Goal: Task Accomplishment & Management: Manage account settings

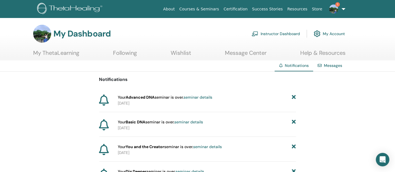
click at [328, 34] on link "My Account" at bounding box center [328, 34] width 31 height 12
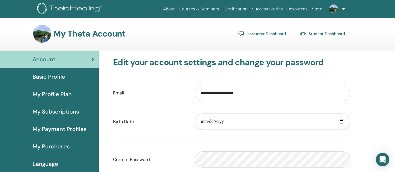
click at [309, 33] on link "Student Dashboard" at bounding box center [321, 33] width 45 height 9
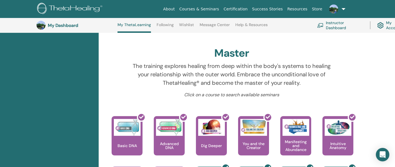
scroll to position [45, 0]
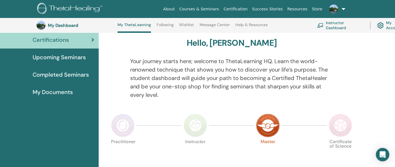
click at [349, 131] on img at bounding box center [340, 126] width 24 height 24
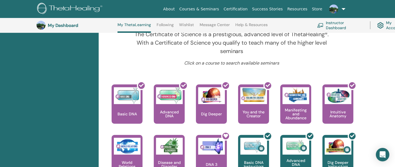
scroll to position [139, 0]
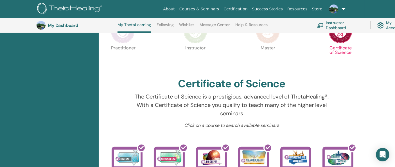
click at [199, 38] on img at bounding box center [195, 32] width 24 height 24
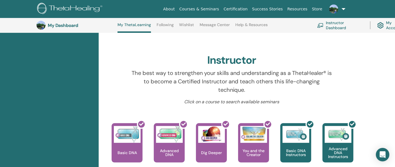
scroll to position [77, 0]
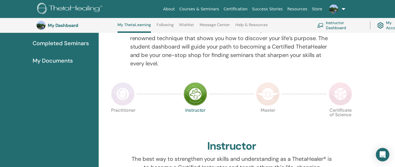
click at [125, 101] on img at bounding box center [123, 94] width 24 height 24
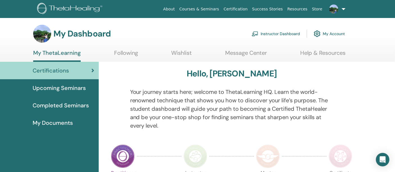
click at [53, 88] on span "Upcoming Seminars" at bounding box center [59, 88] width 53 height 8
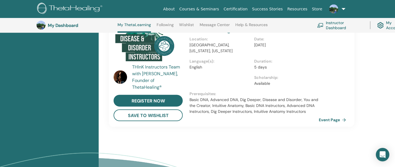
scroll to position [701, 0]
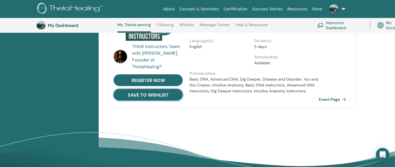
click at [166, 89] on button "save to wishlist" at bounding box center [147, 95] width 69 height 12
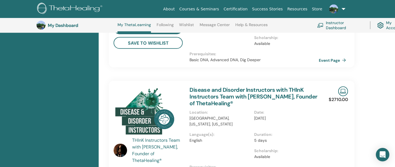
scroll to position [639, 0]
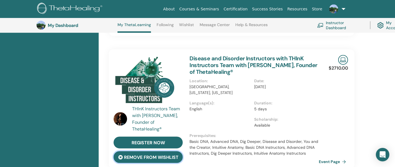
click at [166, 151] on button "remove from wishlist" at bounding box center [147, 157] width 69 height 12
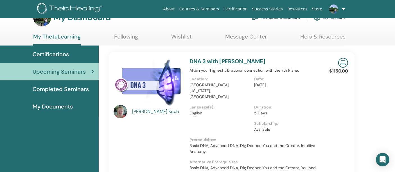
scroll to position [0, 0]
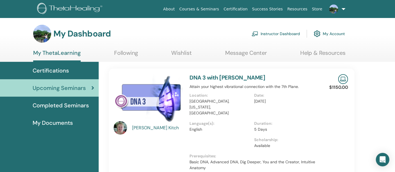
click at [311, 54] on link "Help & Resources" at bounding box center [322, 54] width 45 height 11
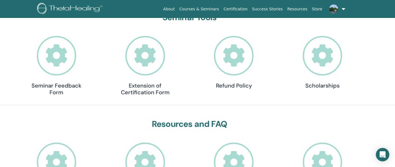
scroll to position [77, 0]
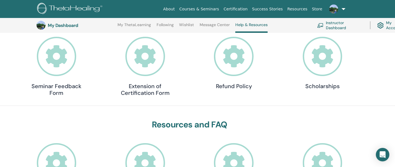
click at [341, 56] on icon at bounding box center [322, 57] width 40 height 40
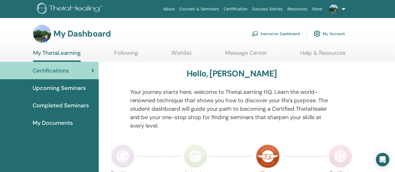
click at [275, 35] on link "Instructor Dashboard" at bounding box center [275, 34] width 48 height 12
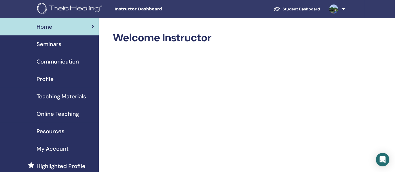
click at [66, 45] on div "Seminars" at bounding box center [49, 44] width 90 height 8
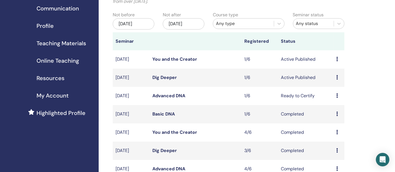
scroll to position [62, 0]
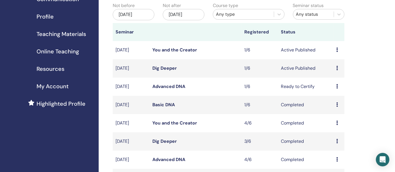
click at [337, 85] on icon at bounding box center [337, 86] width 2 height 4
click at [344, 106] on link "Attendees" at bounding box center [336, 107] width 21 height 6
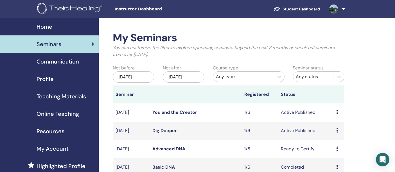
click at [60, 42] on span "Seminars" at bounding box center [49, 44] width 25 height 8
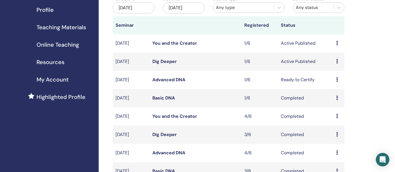
scroll to position [187, 0]
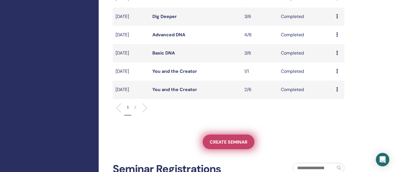
click at [217, 139] on span "Create seminar" at bounding box center [229, 142] width 38 height 6
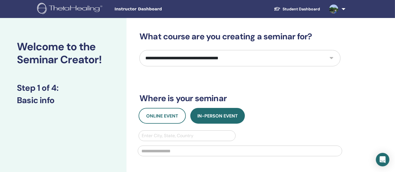
scroll to position [62, 0]
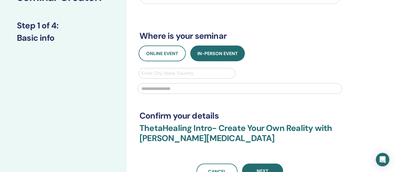
click at [187, 76] on div at bounding box center [187, 73] width 91 height 8
type input "**********"
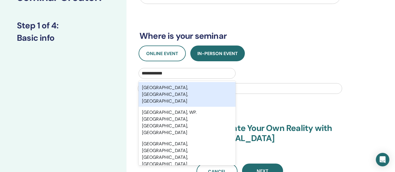
drag, startPoint x: 190, startPoint y: 88, endPoint x: 197, endPoint y: 86, distance: 7.3
click at [190, 89] on div "Kuala Lumpur, Wilayah Persekutuan Kuala Lumpur, MYS" at bounding box center [186, 94] width 97 height 25
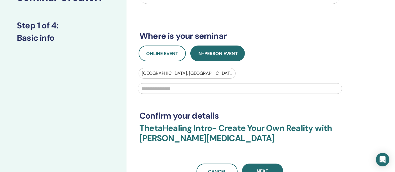
click at [206, 86] on input "text" at bounding box center [240, 88] width 204 height 11
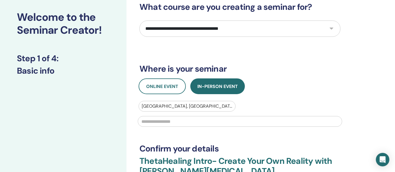
scroll to position [0, 0]
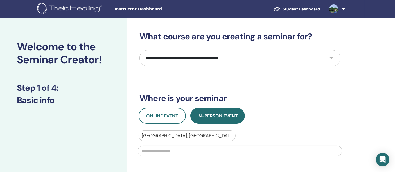
click at [262, 56] on select "**********" at bounding box center [239, 58] width 201 height 16
select select "*"
click at [139, 50] on select "**********" at bounding box center [239, 58] width 201 height 16
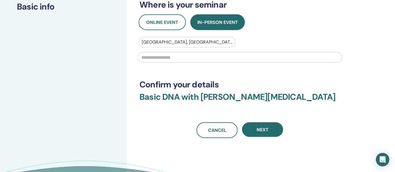
click at [172, 60] on input "text" at bounding box center [240, 57] width 204 height 11
type input "*"
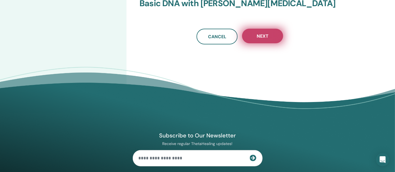
type input "**********"
click at [268, 37] on span "Next" at bounding box center [262, 36] width 12 height 6
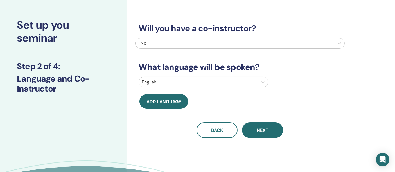
scroll to position [0, 0]
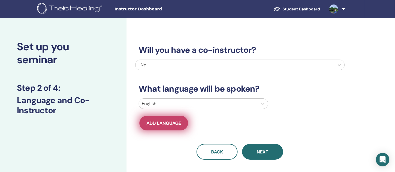
click at [168, 119] on button "Add language" at bounding box center [163, 123] width 49 height 15
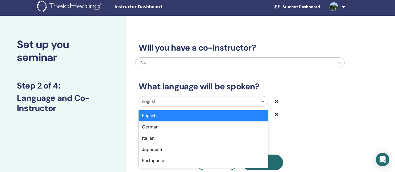
click at [176, 105] on div at bounding box center [198, 101] width 113 height 8
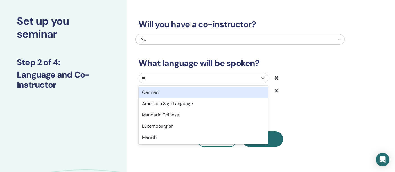
type input "***"
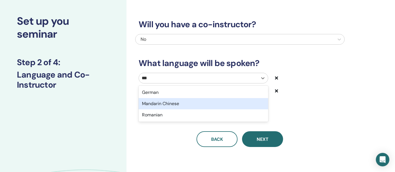
click at [195, 106] on div "Mandarin Chinese" at bounding box center [202, 103] width 129 height 11
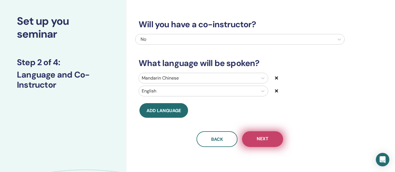
click at [272, 135] on button "Next" at bounding box center [262, 139] width 41 height 16
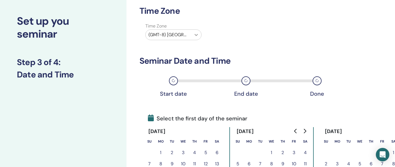
click at [195, 37] on icon at bounding box center [196, 35] width 6 height 6
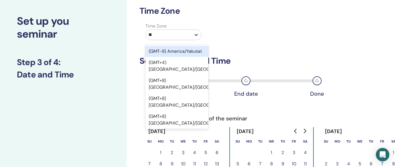
type input "***"
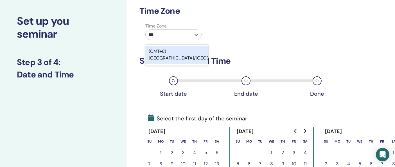
click at [185, 53] on div "(GMT+8) Asia/Kuala Lumpur" at bounding box center [176, 55] width 63 height 18
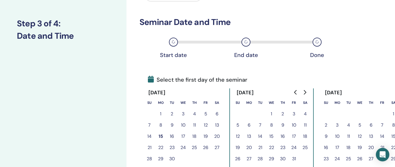
scroll to position [88, 0]
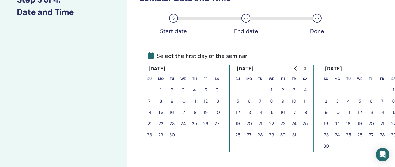
click at [338, 120] on button "17" at bounding box center [336, 123] width 11 height 11
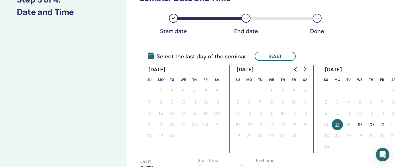
click at [358, 124] on button "19" at bounding box center [359, 124] width 11 height 11
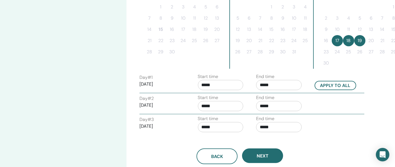
scroll to position [182, 0]
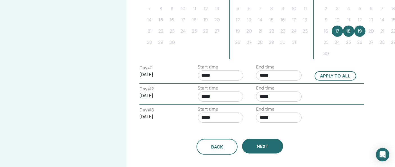
click at [206, 74] on input "*****" at bounding box center [220, 75] width 45 height 10
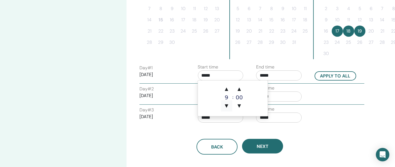
click at [228, 103] on span "▼" at bounding box center [226, 105] width 11 height 11
click at [225, 91] on span "▲" at bounding box center [226, 88] width 11 height 11
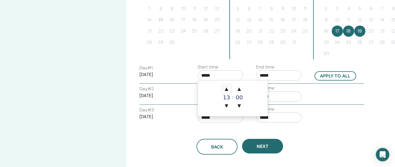
click at [225, 91] on span "▲" at bounding box center [226, 88] width 11 height 11
type input "*****"
click at [225, 91] on span "▲" at bounding box center [226, 88] width 11 height 11
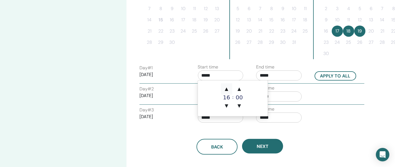
click at [225, 91] on span "▲" at bounding box center [226, 88] width 11 height 11
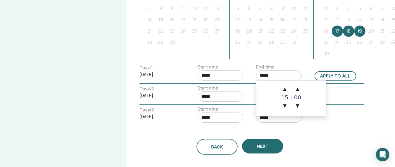
click at [272, 76] on input "*****" at bounding box center [278, 75] width 45 height 10
click at [284, 89] on span "▲" at bounding box center [284, 88] width 11 height 11
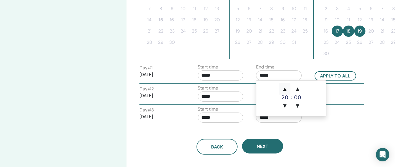
click at [284, 89] on span "▲" at bounding box center [284, 88] width 11 height 11
click at [294, 91] on span "▲" at bounding box center [297, 88] width 11 height 11
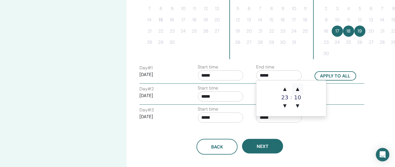
click at [294, 91] on span "▲" at bounding box center [297, 88] width 11 height 11
click at [298, 90] on span "▲" at bounding box center [297, 88] width 11 height 11
click at [299, 91] on span "▲" at bounding box center [297, 88] width 11 height 11
click at [299, 90] on span "▲" at bounding box center [297, 88] width 11 height 11
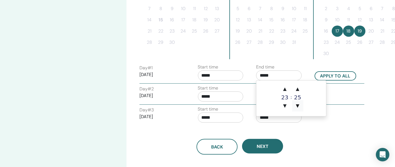
click at [299, 102] on span "▼" at bounding box center [297, 105] width 11 height 11
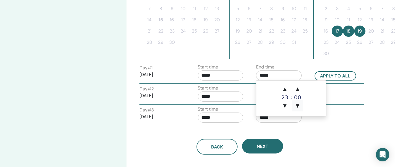
click at [299, 102] on span "▼" at bounding box center [297, 105] width 11 height 11
drag, startPoint x: 285, startPoint y: 90, endPoint x: 296, endPoint y: 87, distance: 12.0
click at [285, 90] on span "▲" at bounding box center [284, 88] width 11 height 11
type input "*****"
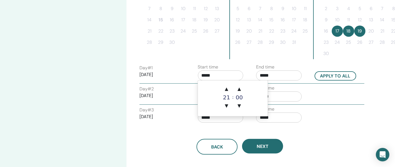
drag, startPoint x: 211, startPoint y: 75, endPoint x: 215, endPoint y: 75, distance: 4.8
click at [211, 75] on input "*****" at bounding box center [220, 75] width 45 height 10
click at [226, 87] on span "▲" at bounding box center [226, 88] width 11 height 11
click at [230, 104] on span "▼" at bounding box center [226, 105] width 11 height 11
type input "*****"
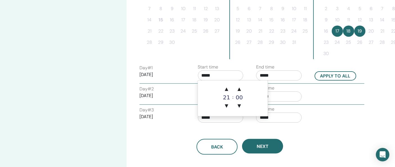
click at [335, 117] on div "Day # 3 2025/11/19 Start time ***** End time *****" at bounding box center [251, 116] width 233 height 20
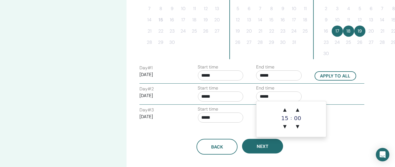
click at [265, 94] on input "*****" at bounding box center [278, 97] width 45 height 10
drag, startPoint x: 286, startPoint y: 111, endPoint x: 291, endPoint y: 108, distance: 5.1
click at [287, 111] on span "▲" at bounding box center [284, 109] width 11 height 11
type input "*****"
drag, startPoint x: 240, startPoint y: 132, endPoint x: 258, endPoint y: 124, distance: 19.6
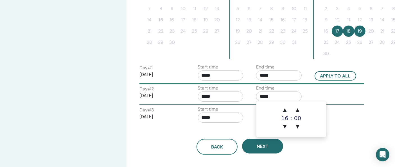
click at [240, 131] on div "Back Next" at bounding box center [239, 140] width 209 height 29
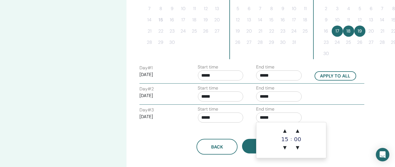
click at [264, 117] on input "*****" at bounding box center [278, 118] width 45 height 10
drag, startPoint x: 281, startPoint y: 130, endPoint x: 290, endPoint y: 129, distance: 8.5
click at [281, 130] on span "▲" at bounding box center [284, 130] width 11 height 11
type input "*****"
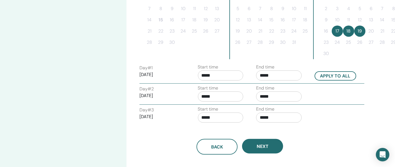
click at [340, 116] on div "Day # 3 2025/11/19 Start time ***** End time *****" at bounding box center [251, 116] width 233 height 20
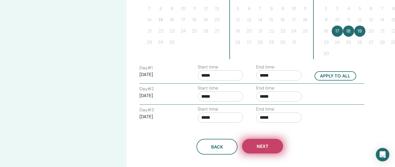
click at [265, 146] on span "Next" at bounding box center [262, 147] width 12 height 6
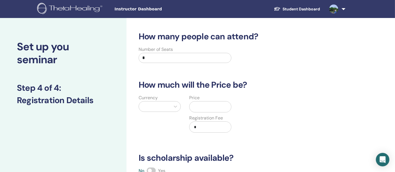
scroll to position [62, 0]
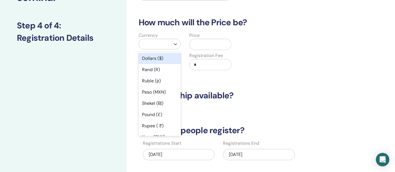
click at [162, 44] on div at bounding box center [155, 44] width 26 height 8
drag, startPoint x: 163, startPoint y: 59, endPoint x: 190, endPoint y: 51, distance: 28.7
click at [163, 59] on div "Dollars ($)" at bounding box center [159, 58] width 42 height 11
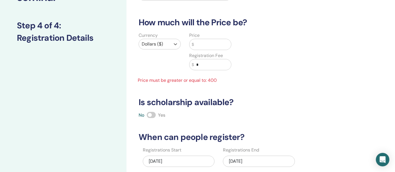
click at [201, 46] on input "text" at bounding box center [212, 44] width 37 height 11
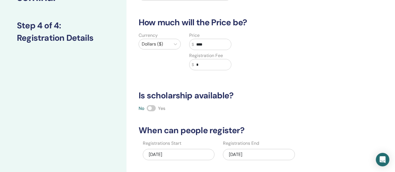
type input "****"
click at [265, 54] on div "Currency Dollars ($) Price $ **** Registration Fee $ *" at bounding box center [235, 54] width 209 height 45
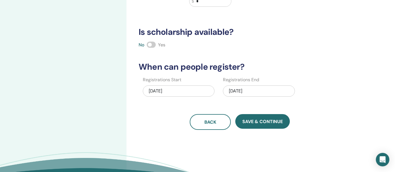
scroll to position [156, 0]
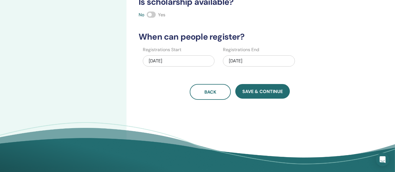
click at [239, 62] on div "11/19/2025" at bounding box center [259, 60] width 72 height 11
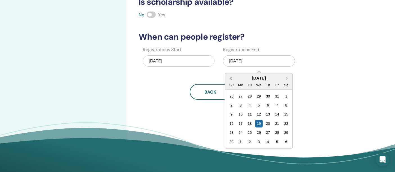
click at [229, 76] on button "Previous Month" at bounding box center [230, 78] width 9 height 9
click at [250, 132] on div "30" at bounding box center [250, 133] width 8 height 8
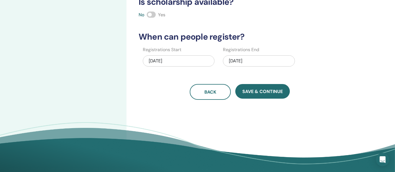
click at [329, 63] on div "Registrations Start 09/15/2025 Registrations End 09/30/2025" at bounding box center [235, 58] width 209 height 24
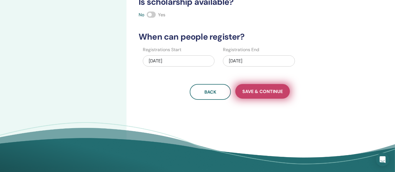
click at [281, 89] on span "Save & Continue" at bounding box center [262, 91] width 40 height 6
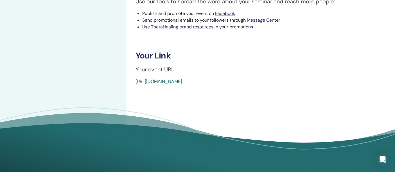
scroll to position [125, 0]
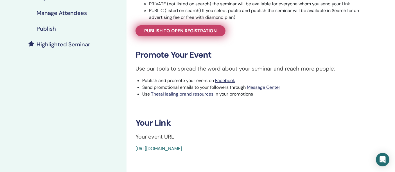
click at [171, 30] on span "Publish to open registration" at bounding box center [180, 31] width 72 height 6
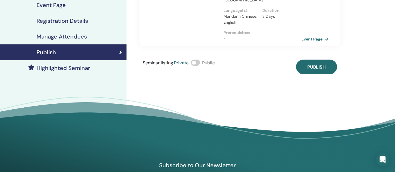
scroll to position [31, 0]
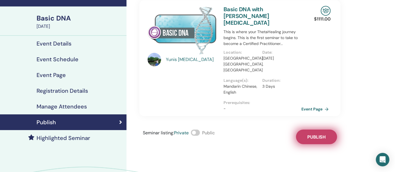
click at [315, 129] on button "Publish" at bounding box center [316, 136] width 41 height 15
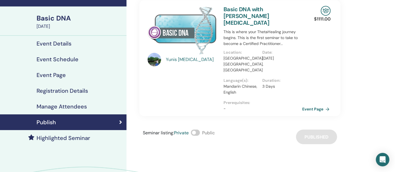
click at [315, 105] on link "Event Page" at bounding box center [316, 109] width 29 height 8
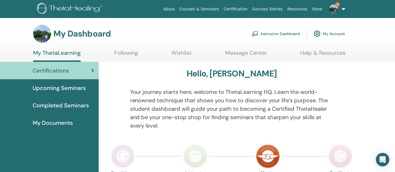
click at [282, 34] on link "Instructor Dashboard" at bounding box center [275, 34] width 48 height 12
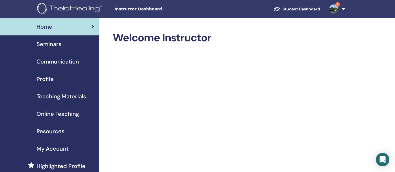
click at [329, 9] on span "1" at bounding box center [333, 8] width 13 height 4
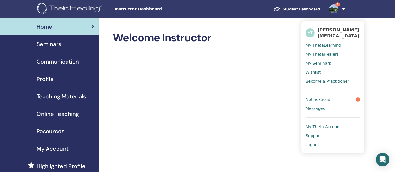
click at [55, 48] on span "Seminars" at bounding box center [49, 44] width 25 height 8
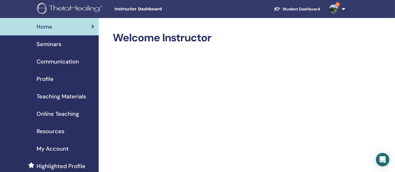
click at [55, 48] on span "Seminars" at bounding box center [49, 44] width 25 height 8
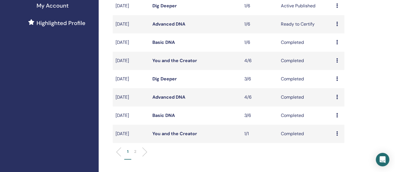
scroll to position [249, 0]
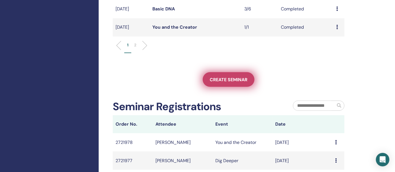
click at [230, 77] on span "Create seminar" at bounding box center [229, 80] width 38 height 6
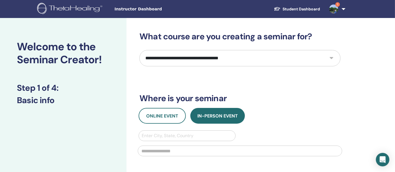
click at [233, 62] on select "**********" at bounding box center [239, 58] width 201 height 16
select select "*"
click at [139, 50] on select "**********" at bounding box center [239, 58] width 201 height 16
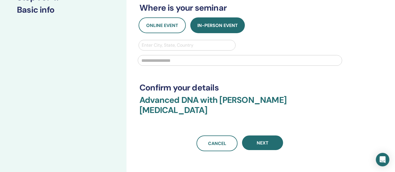
scroll to position [94, 0]
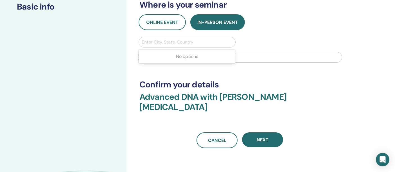
click at [204, 40] on div at bounding box center [187, 42] width 91 height 8
type input "**********"
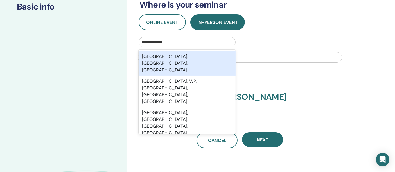
click at [203, 60] on div "[GEOGRAPHIC_DATA], [GEOGRAPHIC_DATA], [GEOGRAPHIC_DATA]" at bounding box center [186, 63] width 97 height 25
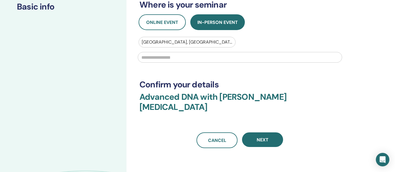
click at [196, 60] on input "text" at bounding box center [240, 57] width 204 height 11
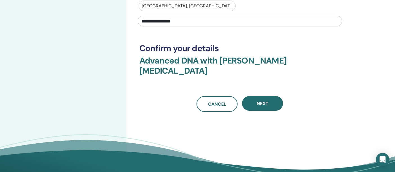
scroll to position [156, 0]
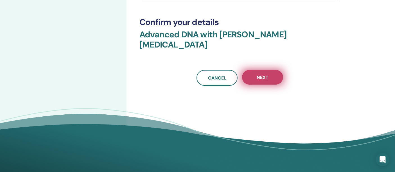
type input "**********"
click at [254, 70] on button "Next" at bounding box center [262, 77] width 41 height 15
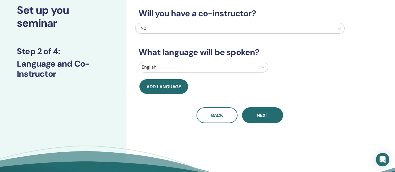
scroll to position [0, 0]
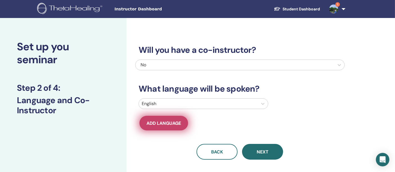
click at [163, 120] on button "Add language" at bounding box center [163, 123] width 49 height 15
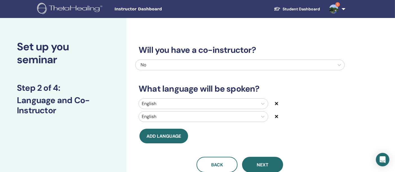
click at [174, 114] on div at bounding box center [198, 117] width 113 height 8
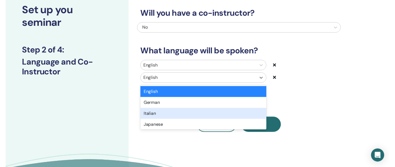
scroll to position [38, 0]
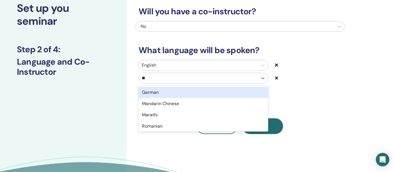
type input "***"
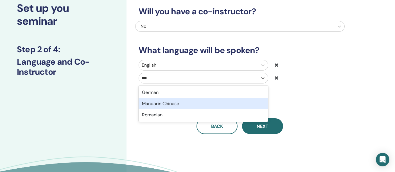
click at [175, 104] on div "Mandarin Chinese" at bounding box center [202, 103] width 129 height 11
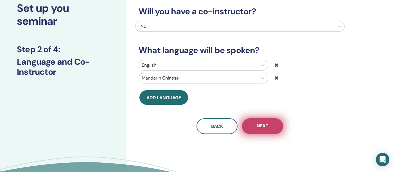
click at [270, 124] on button "Next" at bounding box center [262, 126] width 41 height 16
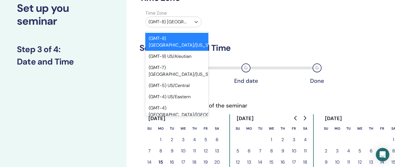
drag, startPoint x: 179, startPoint y: 22, endPoint x: 182, endPoint y: 24, distance: 3.3
click at [180, 22] on div at bounding box center [168, 22] width 40 height 8
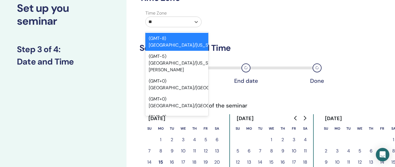
type input "***"
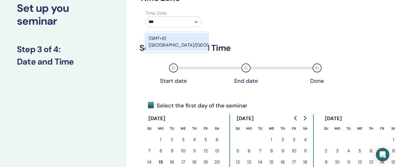
click at [177, 38] on div "(GMT+8) [GEOGRAPHIC_DATA]/[GEOGRAPHIC_DATA]" at bounding box center [176, 42] width 63 height 18
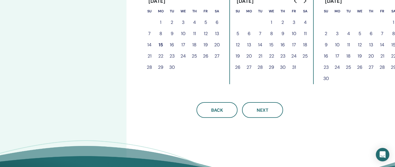
scroll to position [187, 0]
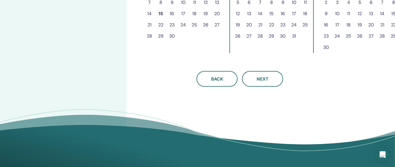
click at [339, 36] on button "24" at bounding box center [336, 36] width 11 height 11
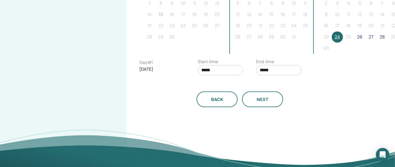
click at [356, 37] on button "26" at bounding box center [359, 36] width 11 height 11
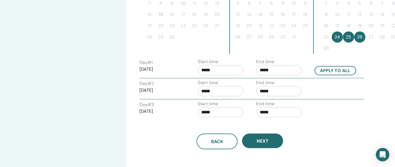
click at [217, 71] on input "*****" at bounding box center [220, 70] width 45 height 10
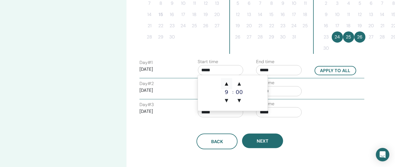
click at [229, 82] on span "▲" at bounding box center [226, 83] width 11 height 11
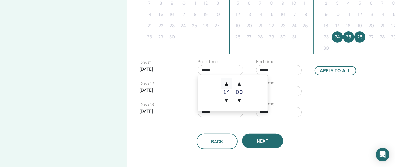
type input "*****"
click at [229, 82] on span "▲" at bounding box center [226, 83] width 11 height 11
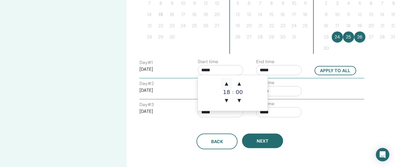
click at [229, 82] on span "▲" at bounding box center [226, 83] width 11 height 11
click at [266, 67] on input "*****" at bounding box center [278, 70] width 45 height 10
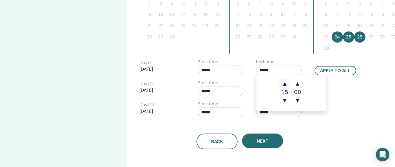
click at [282, 80] on span "▲" at bounding box center [284, 83] width 11 height 11
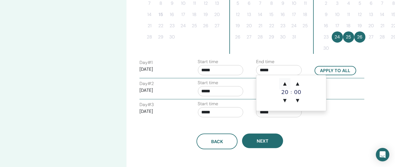
click at [282, 80] on span "▲" at bounding box center [284, 83] width 11 height 11
click at [299, 84] on span "▲" at bounding box center [297, 83] width 11 height 11
click at [301, 100] on span "▼" at bounding box center [297, 100] width 11 height 11
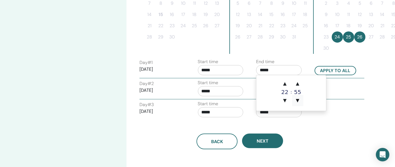
click at [301, 100] on span "▼" at bounding box center [297, 100] width 11 height 11
click at [286, 84] on span "▲" at bounding box center [284, 83] width 11 height 11
type input "*****"
click at [212, 69] on input "*****" at bounding box center [220, 70] width 45 height 10
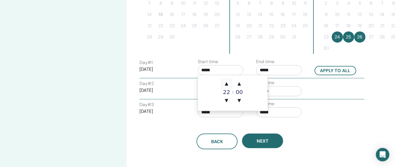
click at [227, 81] on span "▲" at bounding box center [226, 83] width 11 height 11
click at [228, 98] on span "▼" at bounding box center [226, 100] width 11 height 11
type input "*****"
click at [328, 120] on div "Back Next" at bounding box center [239, 134] width 209 height 29
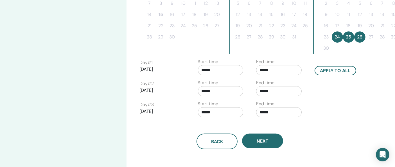
click at [267, 90] on input "*****" at bounding box center [278, 91] width 45 height 10
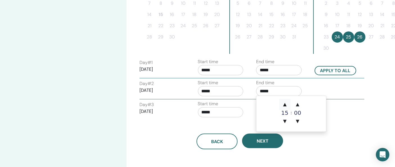
click at [284, 103] on span "▲" at bounding box center [284, 104] width 11 height 11
type input "*****"
click at [338, 120] on div "Back Next" at bounding box center [239, 134] width 209 height 29
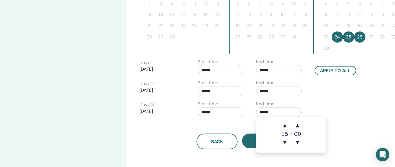
click at [268, 111] on input "*****" at bounding box center [278, 112] width 45 height 10
click at [284, 123] on span "▲" at bounding box center [284, 125] width 11 height 11
type input "*****"
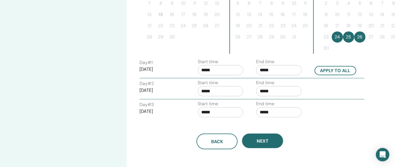
click at [340, 125] on div "Back Next" at bounding box center [239, 134] width 209 height 29
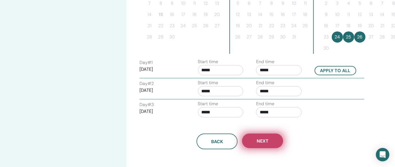
click at [272, 143] on button "Next" at bounding box center [262, 141] width 41 height 15
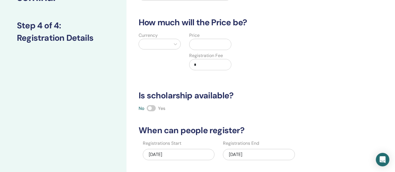
scroll to position [31, 0]
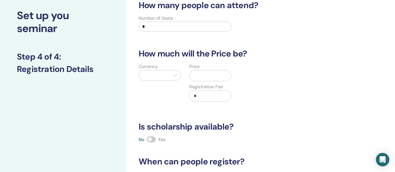
click at [165, 78] on div at bounding box center [155, 75] width 26 height 8
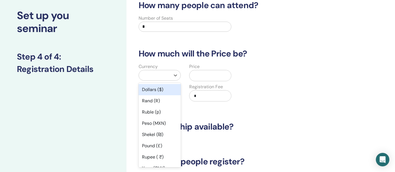
click at [169, 87] on div "Dollars ($)" at bounding box center [159, 89] width 42 height 11
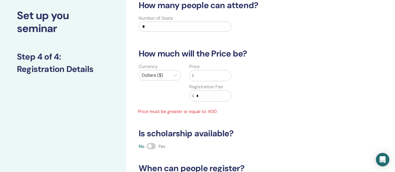
drag, startPoint x: 202, startPoint y: 79, endPoint x: 197, endPoint y: 79, distance: 5.1
click at [203, 78] on input "text" at bounding box center [212, 75] width 37 height 11
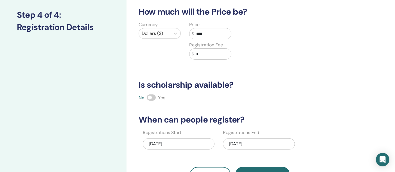
scroll to position [125, 0]
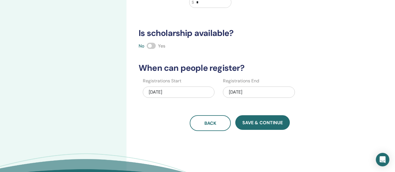
type input "****"
click at [233, 92] on div "11/26/2025" at bounding box center [259, 92] width 72 height 11
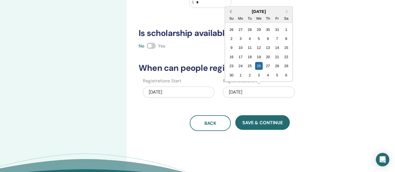
click at [233, 12] on button "Previous Month" at bounding box center [230, 11] width 9 height 9
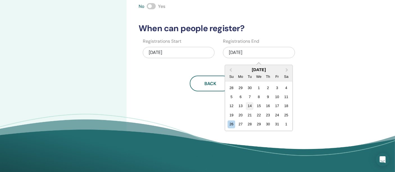
scroll to position [187, 0]
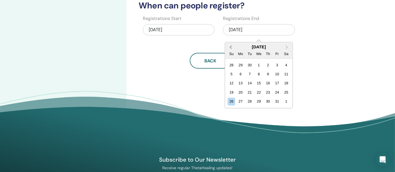
click at [231, 45] on span "Previous Month" at bounding box center [231, 47] width 0 height 6
click at [250, 100] on div "30" at bounding box center [250, 102] width 8 height 8
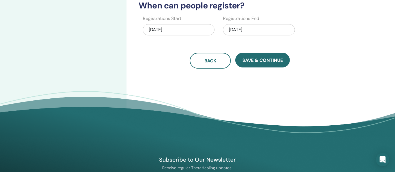
drag, startPoint x: 179, startPoint y: 89, endPoint x: 207, endPoint y: 81, distance: 29.9
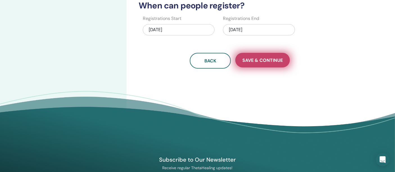
drag, startPoint x: 254, startPoint y: 59, endPoint x: 249, endPoint y: 59, distance: 5.1
click at [254, 58] on span "Save & Continue" at bounding box center [262, 60] width 40 height 6
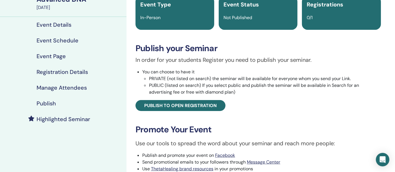
scroll to position [94, 0]
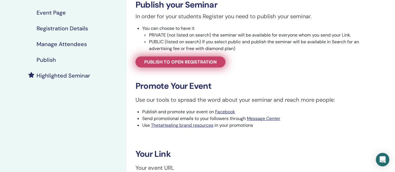
click at [207, 62] on span "Publish to open registration" at bounding box center [180, 62] width 72 height 6
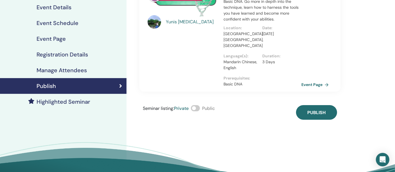
scroll to position [31, 0]
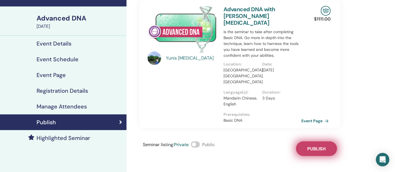
click at [306, 141] on button "Publish" at bounding box center [316, 148] width 41 height 15
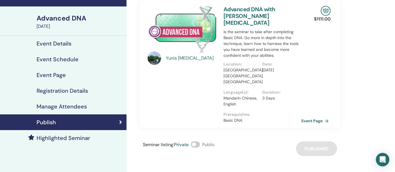
click at [247, 8] on link "Advanced DNA with [PERSON_NAME][MEDICAL_DATA]" at bounding box center [249, 16] width 52 height 21
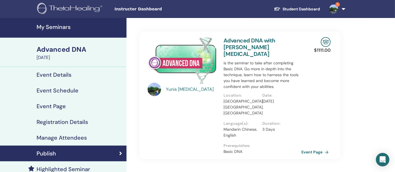
click at [237, 41] on link "Advanced DNA with [PERSON_NAME][MEDICAL_DATA]" at bounding box center [249, 47] width 52 height 21
click at [172, 85] on div "Yunis Tham" at bounding box center [181, 89] width 69 height 13
click at [308, 148] on link "Event Page" at bounding box center [316, 152] width 29 height 8
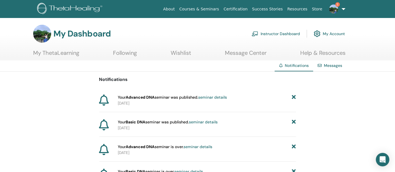
click at [334, 9] on img at bounding box center [333, 8] width 9 height 9
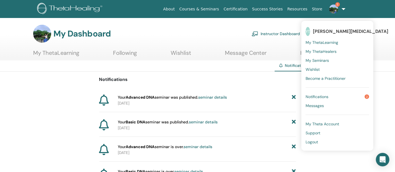
click at [331, 41] on span "My ThetaLearning" at bounding box center [321, 42] width 33 height 5
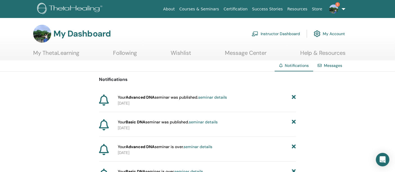
click at [276, 34] on link "Instructor Dashboard" at bounding box center [275, 34] width 48 height 12
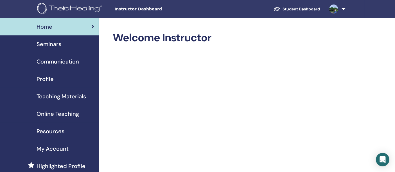
click at [51, 43] on span "Seminars" at bounding box center [49, 44] width 25 height 8
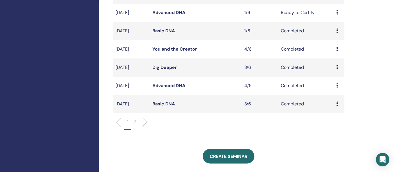
scroll to position [187, 0]
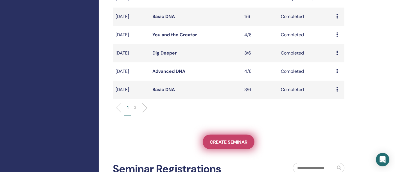
click at [220, 145] on link "Create seminar" at bounding box center [228, 142] width 52 height 15
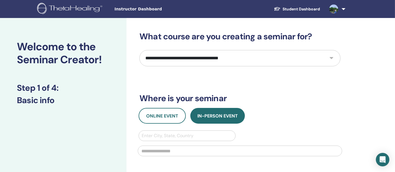
click at [209, 58] on select "**********" at bounding box center [239, 58] width 201 height 16
select select "**"
click at [139, 50] on select "**********" at bounding box center [239, 58] width 201 height 16
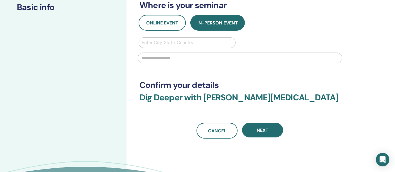
scroll to position [62, 0]
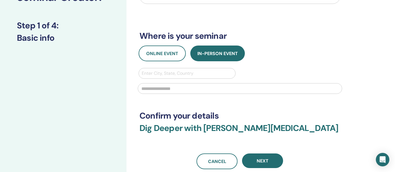
click at [180, 72] on div at bounding box center [187, 73] width 91 height 8
type input "*****"
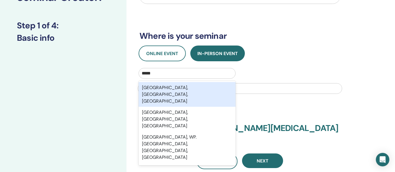
click at [188, 92] on div "Kuala Lumpur, Wilayah Persekutuan Kuala Lumpur, MYS" at bounding box center [186, 94] width 97 height 25
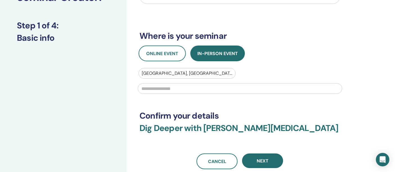
click at [181, 85] on input "text" at bounding box center [240, 88] width 204 height 11
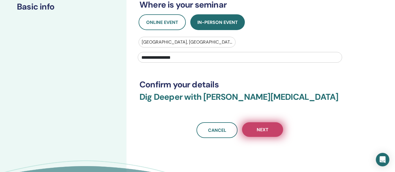
type input "**********"
click at [274, 129] on button "Next" at bounding box center [262, 129] width 41 height 15
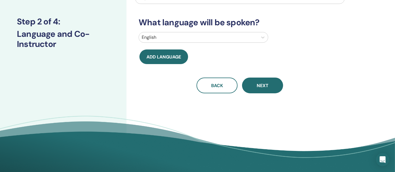
scroll to position [0, 0]
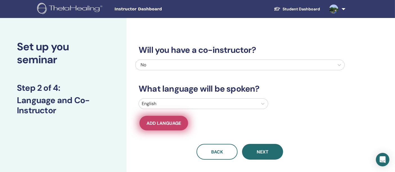
click at [166, 120] on span "Add language" at bounding box center [163, 123] width 35 height 6
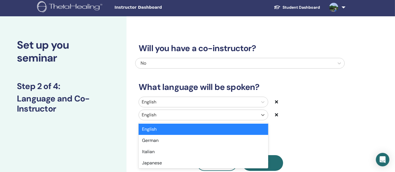
click at [173, 116] on div at bounding box center [198, 115] width 113 height 8
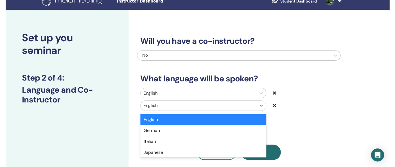
scroll to position [38, 0]
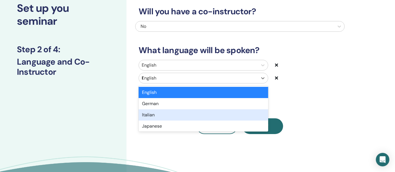
type input "**"
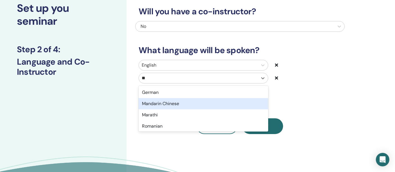
click at [172, 105] on div "Mandarin Chinese" at bounding box center [202, 103] width 129 height 11
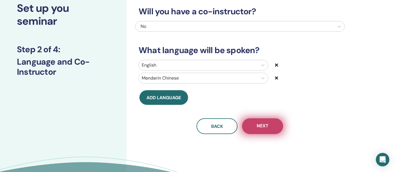
click at [266, 129] on button "Next" at bounding box center [262, 126] width 41 height 16
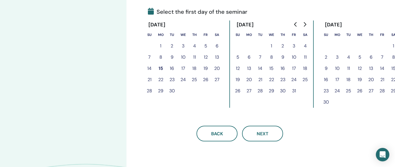
scroll to position [70, 0]
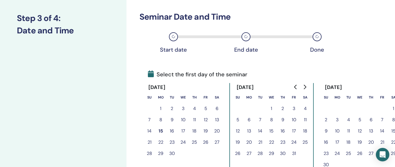
click at [306, 87] on icon "Go to next month" at bounding box center [304, 87] width 4 height 4
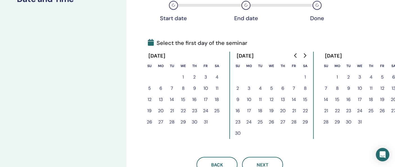
click at [347, 88] on button "9" at bounding box center [348, 88] width 11 height 11
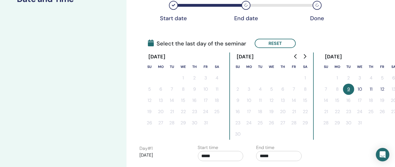
click at [357, 88] on button "10" at bounding box center [359, 89] width 11 height 11
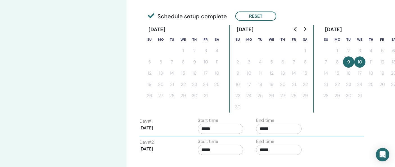
scroll to position [163, 0]
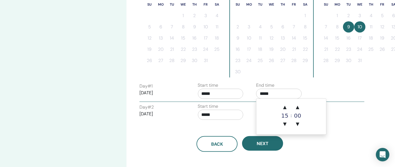
click at [268, 93] on input "*****" at bounding box center [278, 94] width 45 height 10
click at [285, 106] on span "▲" at bounding box center [284, 107] width 11 height 11
type input "*****"
click at [374, 129] on div "Time Zone Time Zone (GMT-8) US/Alaska Seminar Date and Time Start date End date…" at bounding box center [257, 43] width 263 height 376
click at [286, 117] on input "*****" at bounding box center [278, 115] width 45 height 10
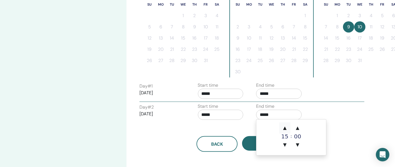
click at [285, 126] on span "▲" at bounding box center [284, 127] width 11 height 11
type input "*****"
click at [315, 113] on div "Day # 2 2025/12/10 Start time ***** End time *****" at bounding box center [251, 113] width 233 height 20
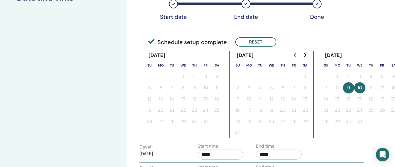
scroll to position [38, 0]
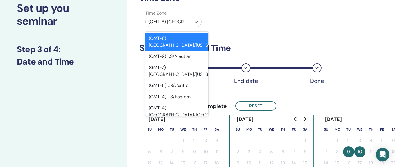
click at [178, 22] on div at bounding box center [168, 22] width 40 height 8
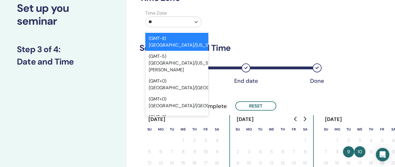
type input "***"
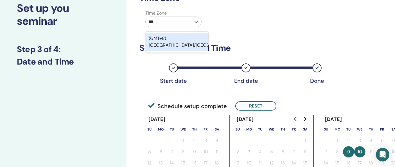
click at [172, 48] on div "(GMT+8) Asia/Kuala Lumpur" at bounding box center [176, 42] width 63 height 18
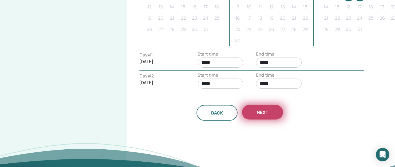
click at [263, 112] on span "Next" at bounding box center [262, 113] width 12 height 6
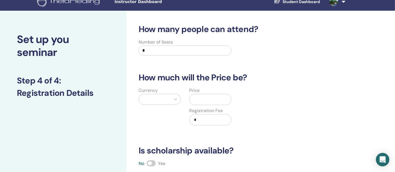
click at [167, 101] on div "Currency" at bounding box center [159, 109] width 51 height 45
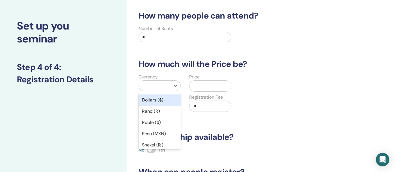
scroll to position [28, 0]
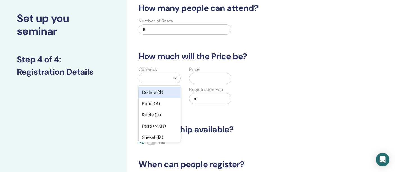
click at [170, 93] on div "Dollars ($)" at bounding box center [159, 92] width 42 height 11
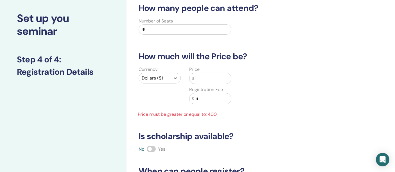
click at [211, 74] on input "text" at bounding box center [212, 78] width 37 height 11
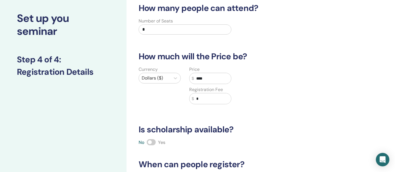
scroll to position [153, 0]
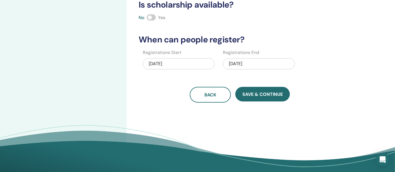
type input "****"
click at [236, 64] on div "12/10/2025" at bounding box center [259, 63] width 72 height 11
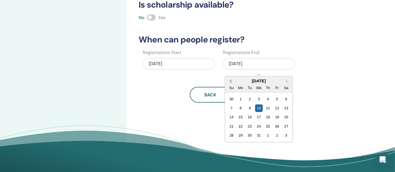
click at [228, 80] on button "Previous Month" at bounding box center [230, 81] width 9 height 9
click at [230, 82] on button "Previous Month" at bounding box center [230, 81] width 9 height 9
click at [231, 81] on span "Previous Month" at bounding box center [231, 81] width 0 height 6
click at [250, 132] on div "30" at bounding box center [250, 136] width 8 height 8
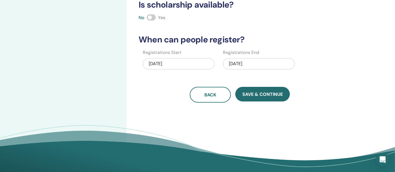
click at [312, 60] on div "Registrations Start 09/15/2025 Registrations End 09/30/2025" at bounding box center [235, 61] width 209 height 24
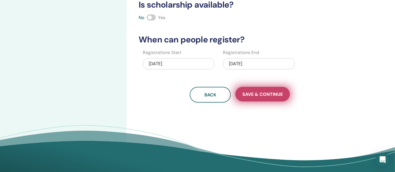
click at [274, 95] on span "Save & Continue" at bounding box center [262, 94] width 40 height 6
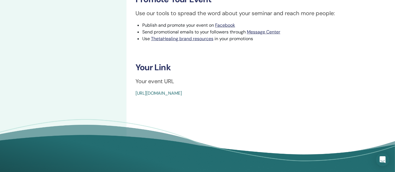
scroll to position [94, 0]
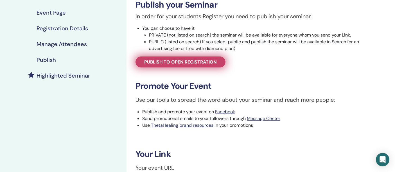
click at [194, 61] on span "Publish to open registration" at bounding box center [180, 62] width 72 height 6
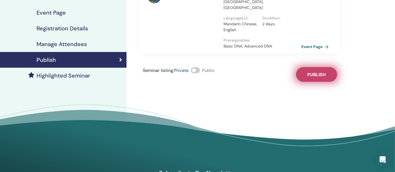
click at [310, 67] on button "Publish" at bounding box center [316, 74] width 41 height 15
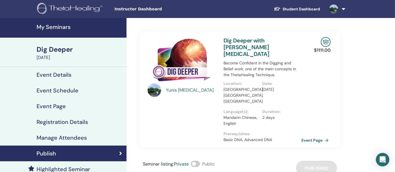
click at [235, 41] on link "Dig Deeper with [PERSON_NAME][MEDICAL_DATA]" at bounding box center [246, 47] width 46 height 21
click at [252, 39] on link "Dig Deeper with [PERSON_NAME][MEDICAL_DATA]" at bounding box center [246, 47] width 46 height 21
click at [167, 69] on img at bounding box center [181, 61] width 69 height 48
click at [188, 68] on img at bounding box center [181, 61] width 69 height 48
click at [241, 42] on link "Dig Deeper with [PERSON_NAME][MEDICAL_DATA]" at bounding box center [246, 47] width 46 height 21
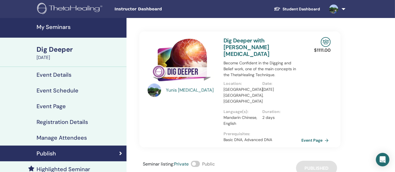
click at [190, 52] on img at bounding box center [181, 61] width 69 height 48
click at [88, 155] on div "Publish" at bounding box center [62, 153] width 117 height 7
click at [269, 40] on link "Dig Deeper with Yunis Tham" at bounding box center [246, 47] width 46 height 21
click at [186, 63] on img at bounding box center [181, 61] width 69 height 48
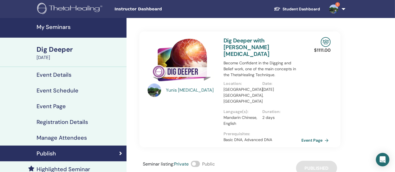
click at [186, 63] on img at bounding box center [181, 61] width 69 height 48
click at [60, 28] on h4 "My Seminars" at bounding box center [80, 27] width 87 height 7
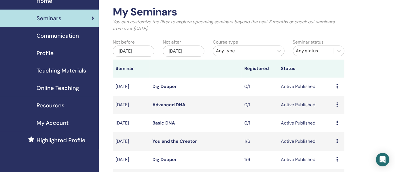
scroll to position [62, 0]
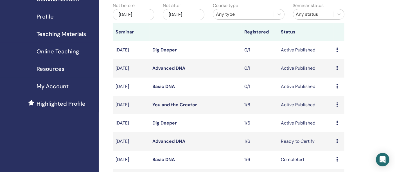
click at [157, 51] on link "Dig Deeper" at bounding box center [164, 50] width 24 height 6
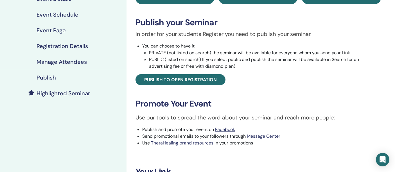
scroll to position [62, 0]
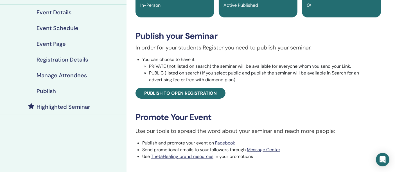
click at [56, 91] on div "Publish" at bounding box center [62, 91] width 117 height 7
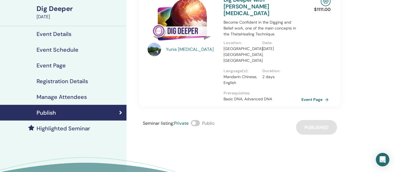
scroll to position [31, 0]
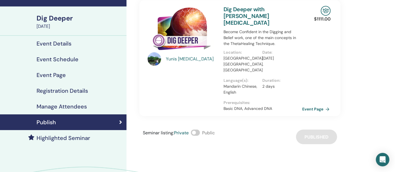
click at [312, 105] on link "Event Page" at bounding box center [316, 109] width 29 height 8
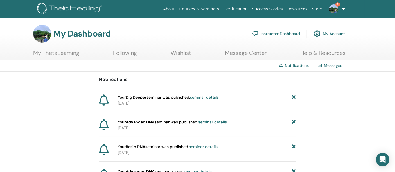
click at [276, 35] on link "Instructor Dashboard" at bounding box center [275, 34] width 48 height 12
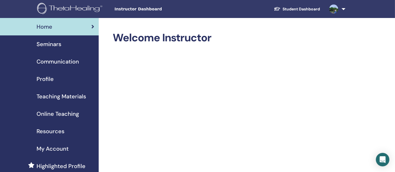
click at [53, 48] on link "Seminars" at bounding box center [49, 43] width 99 height 17
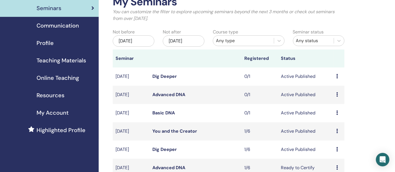
scroll to position [62, 0]
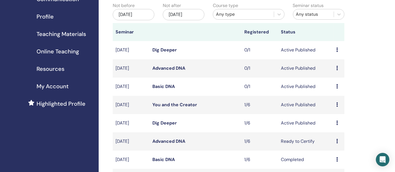
click at [165, 68] on link "Advanced DNA" at bounding box center [168, 68] width 33 height 6
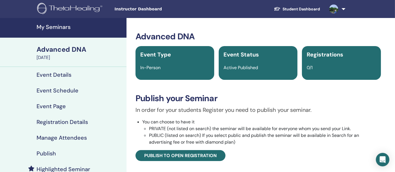
click at [61, 77] on h4 "Event Details" at bounding box center [54, 74] width 35 height 7
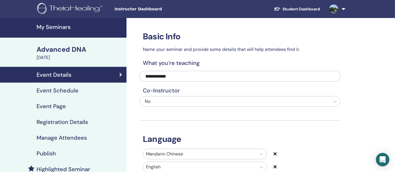
click at [60, 90] on h4 "Event Schedule" at bounding box center [58, 90] width 42 height 7
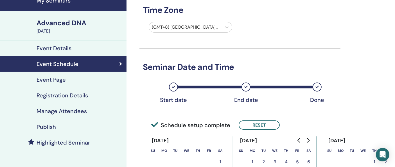
scroll to position [62, 0]
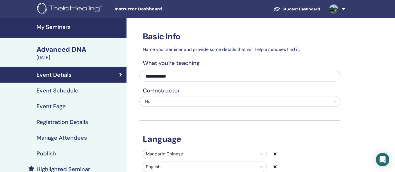
click at [65, 28] on h4 "My Seminars" at bounding box center [80, 27] width 87 height 7
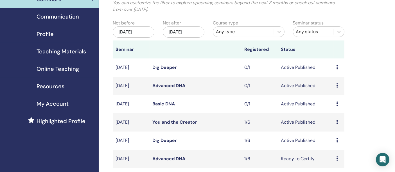
scroll to position [62, 0]
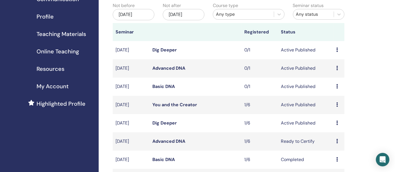
click at [163, 50] on link "Dig Deeper" at bounding box center [164, 50] width 24 height 6
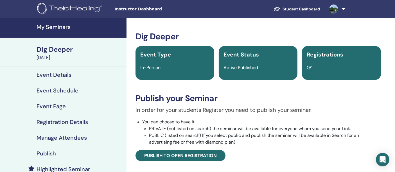
click at [68, 87] on h4 "Event Schedule" at bounding box center [58, 90] width 42 height 7
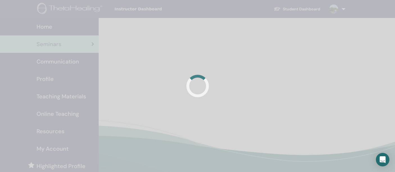
scroll to position [62, 0]
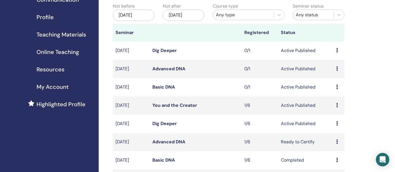
click at [168, 85] on link "Basic DNA" at bounding box center [163, 87] width 22 height 6
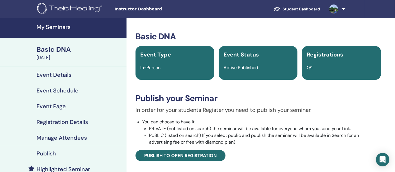
click at [57, 90] on h4 "Event Schedule" at bounding box center [58, 90] width 42 height 7
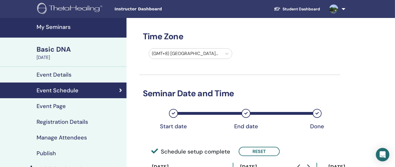
click at [291, 60] on div "(GMT+8) [GEOGRAPHIC_DATA]/[GEOGRAPHIC_DATA]" at bounding box center [235, 54] width 201 height 13
